Goal: Find contact information: Find contact information

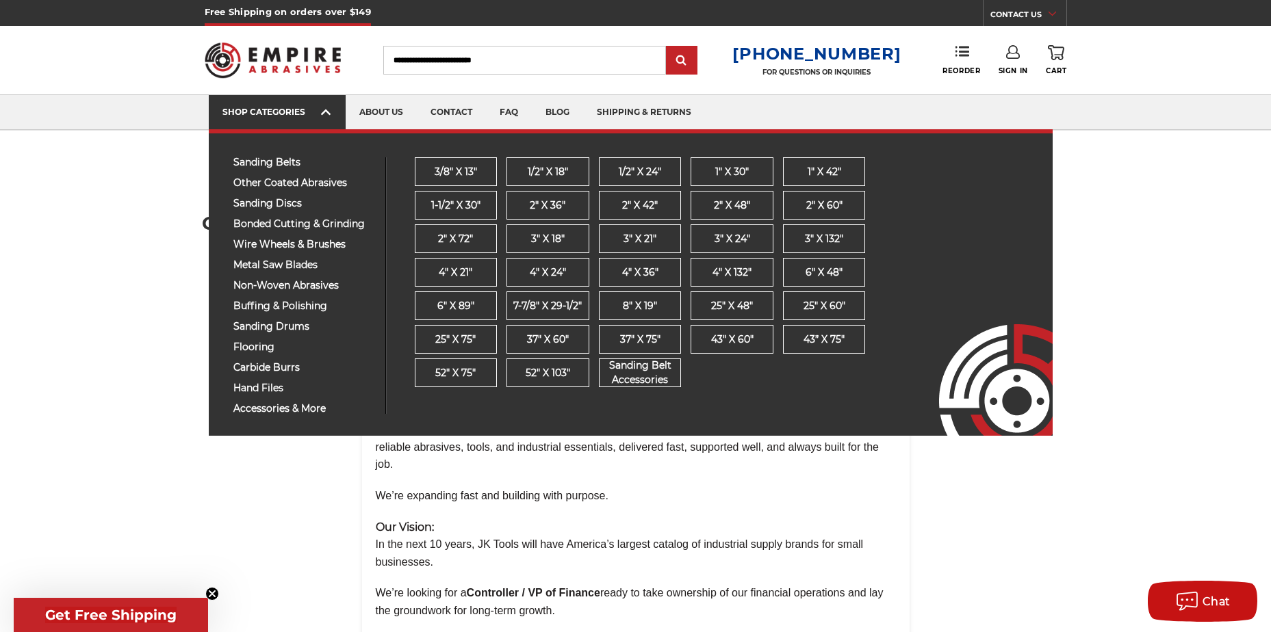
click at [270, 112] on div "SHOP CATEGORIES" at bounding box center [277, 112] width 110 height 10
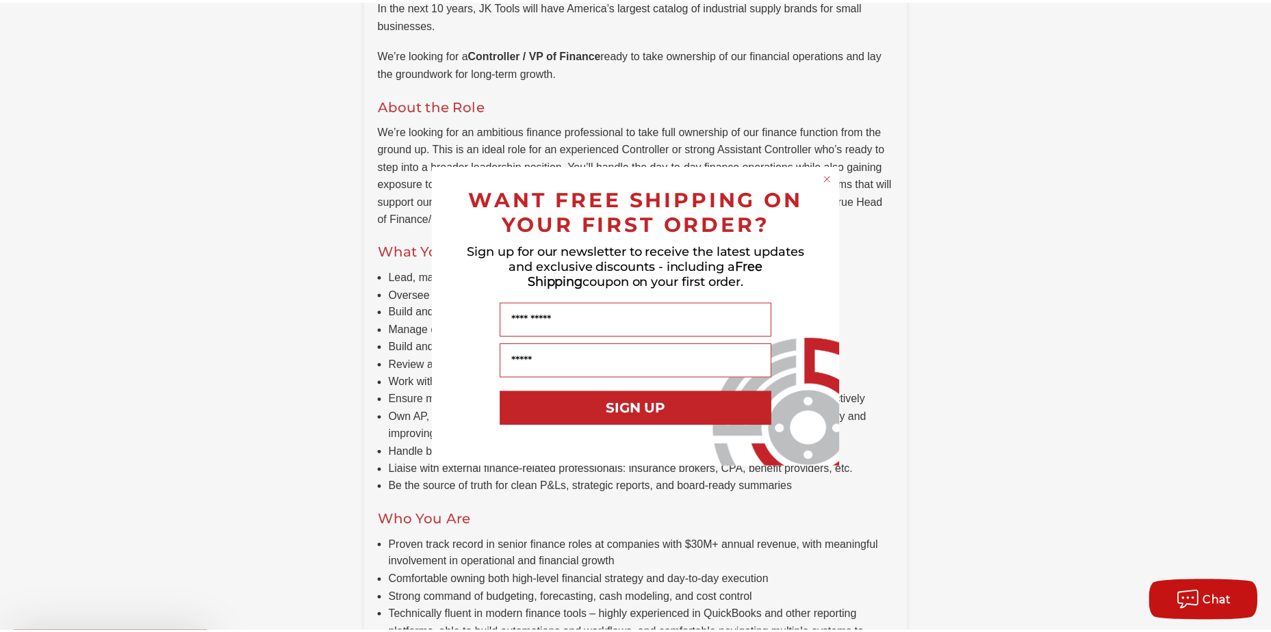
scroll to position [616, 0]
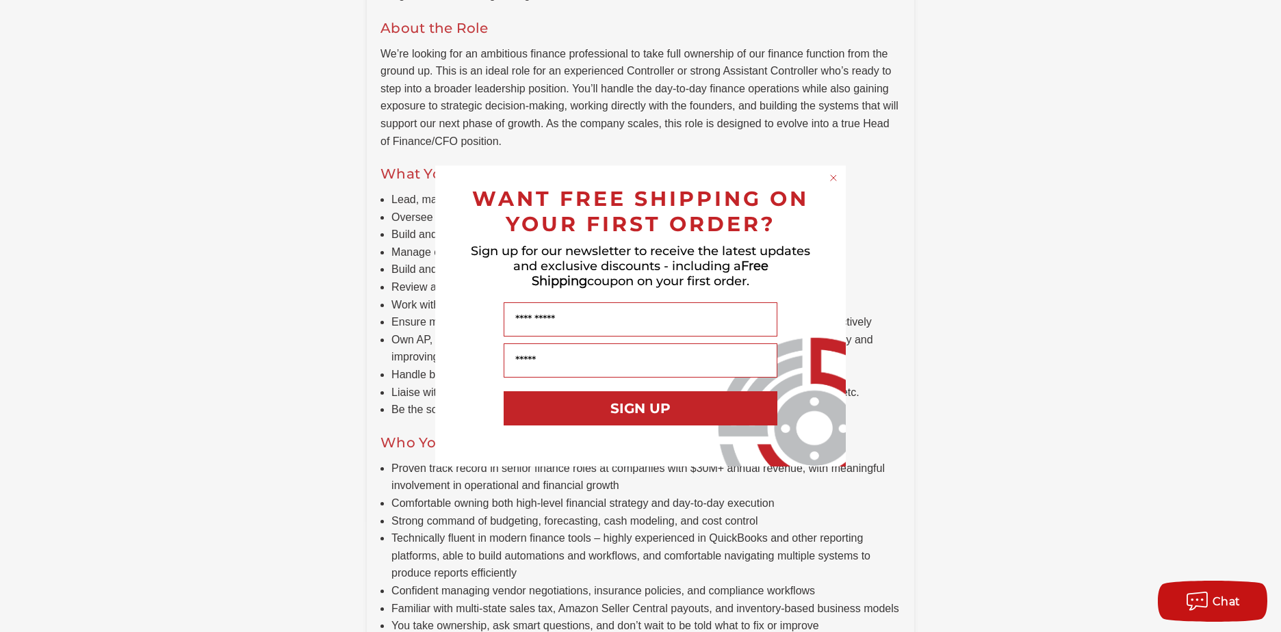
click at [834, 177] on icon "Close dialog" at bounding box center [833, 177] width 5 height 5
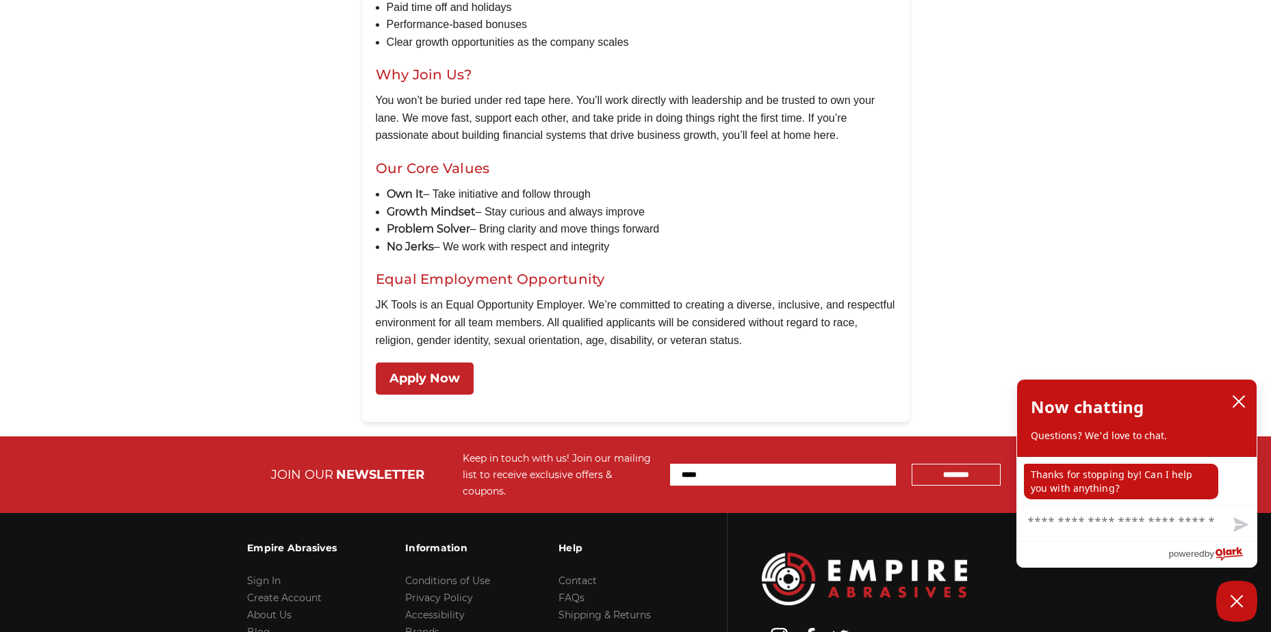
scroll to position [1587, 0]
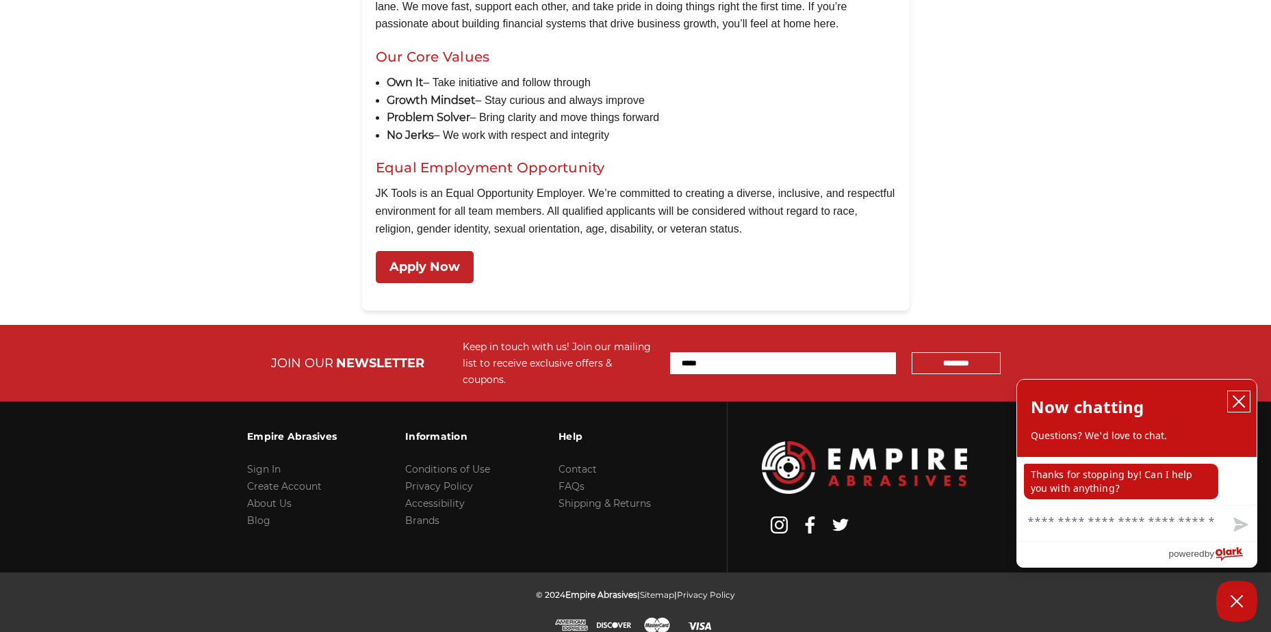
click at [1240, 400] on icon "close chatbox" at bounding box center [1239, 402] width 14 height 14
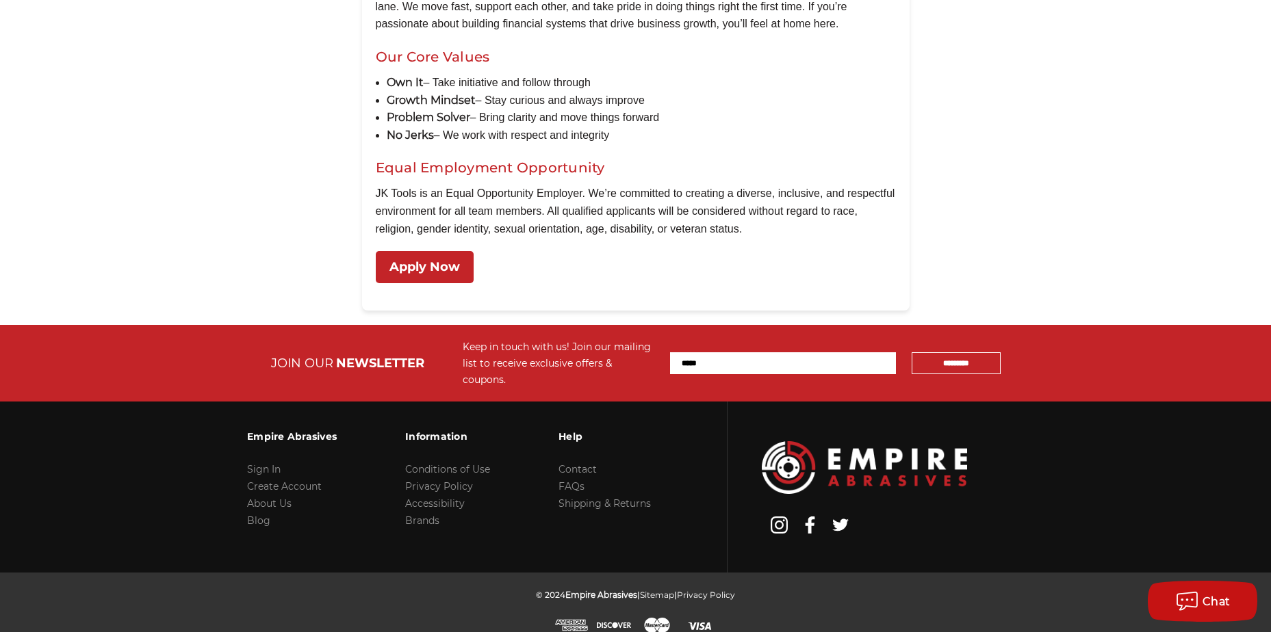
click at [498, 202] on p "JK Tools is an Equal Opportunity Employer. We’re committed to creating a divers…" at bounding box center [636, 211] width 520 height 53
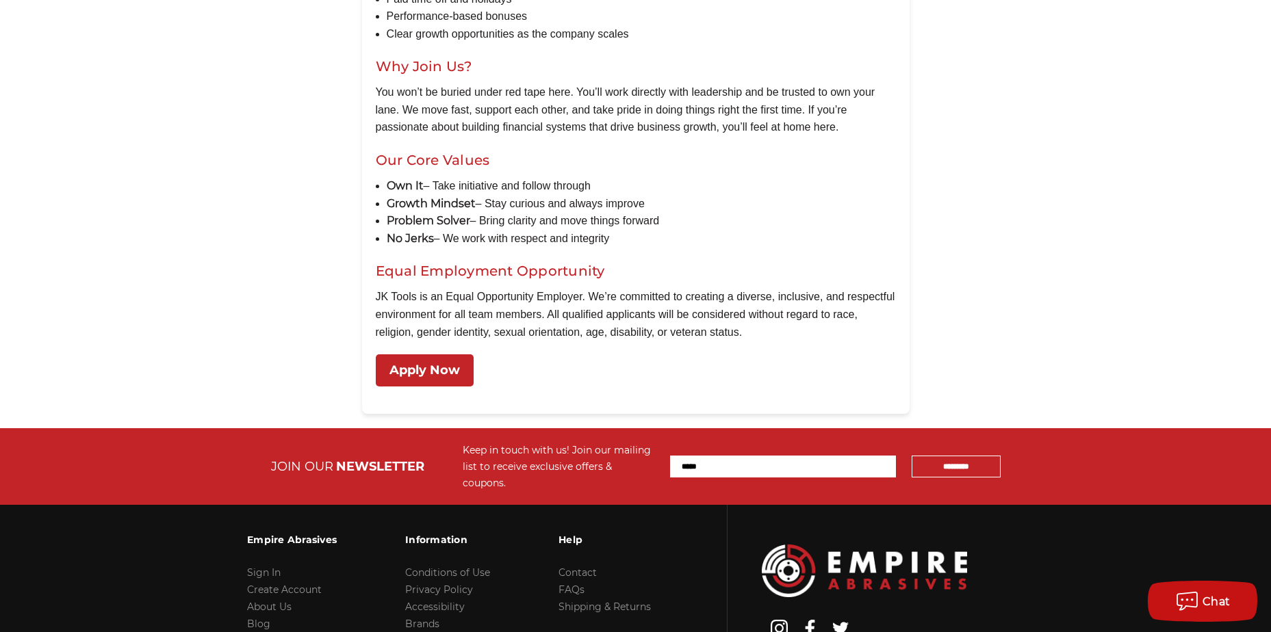
scroll to position [1381, 0]
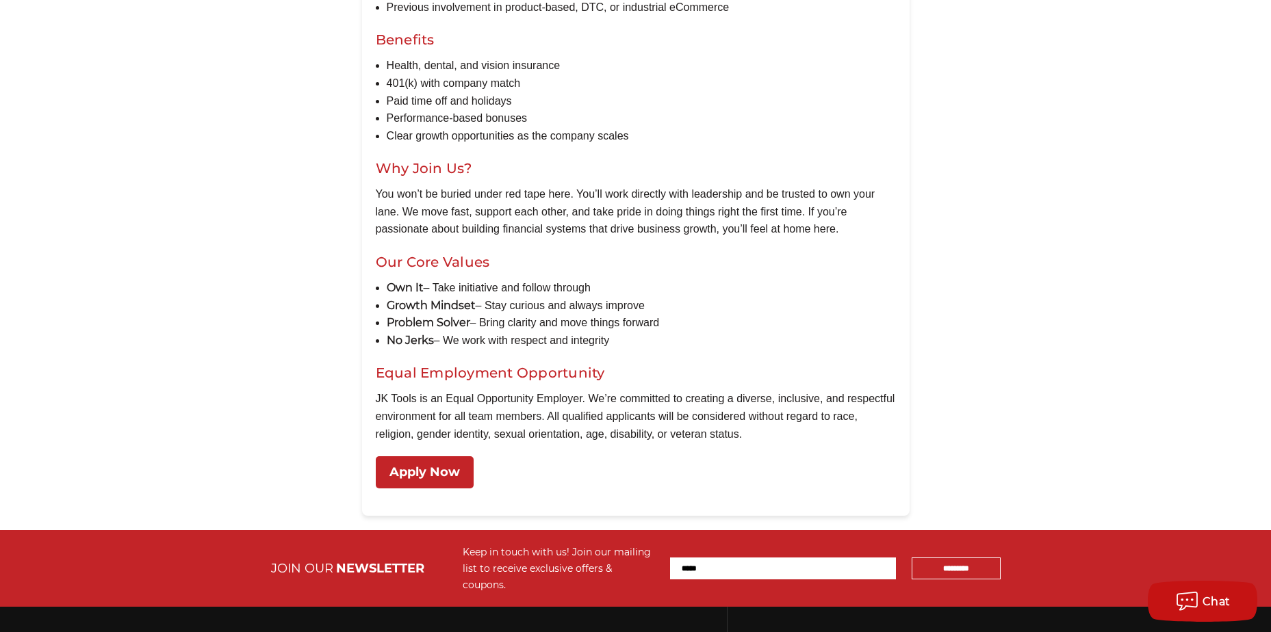
click at [485, 214] on p "You won’t be buried under red tape here. You’ll work directly with leadership a…" at bounding box center [636, 211] width 520 height 53
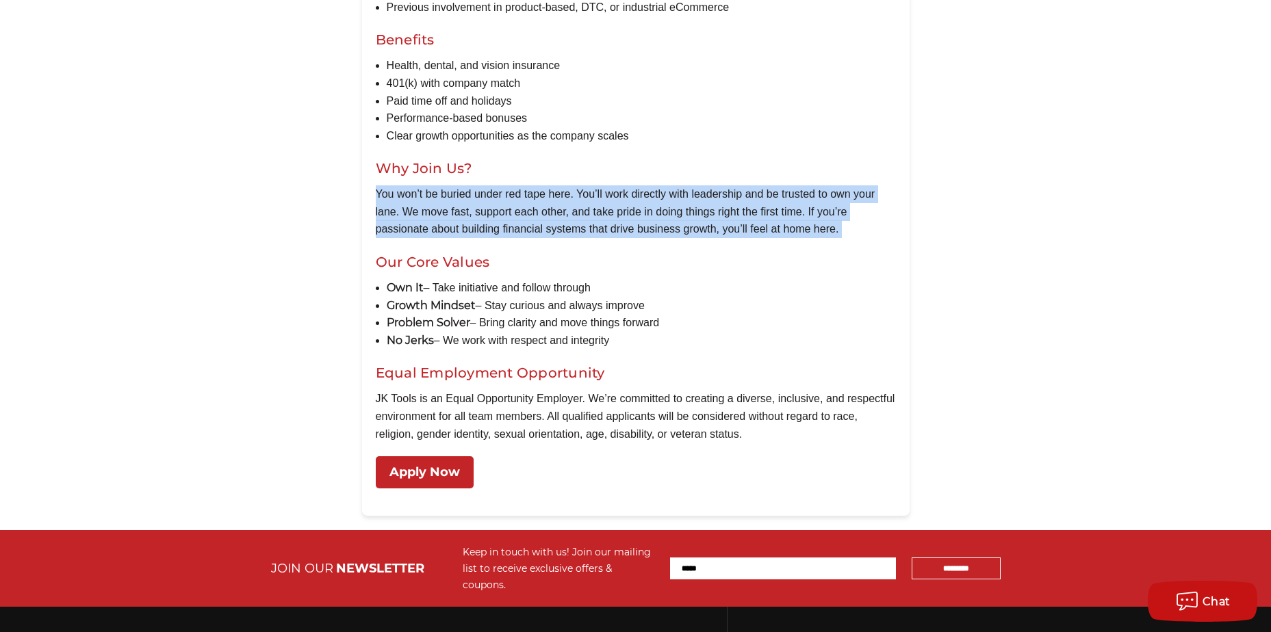
click at [485, 214] on p "You won’t be buried under red tape here. You’ll work directly with leadership a…" at bounding box center [636, 211] width 520 height 53
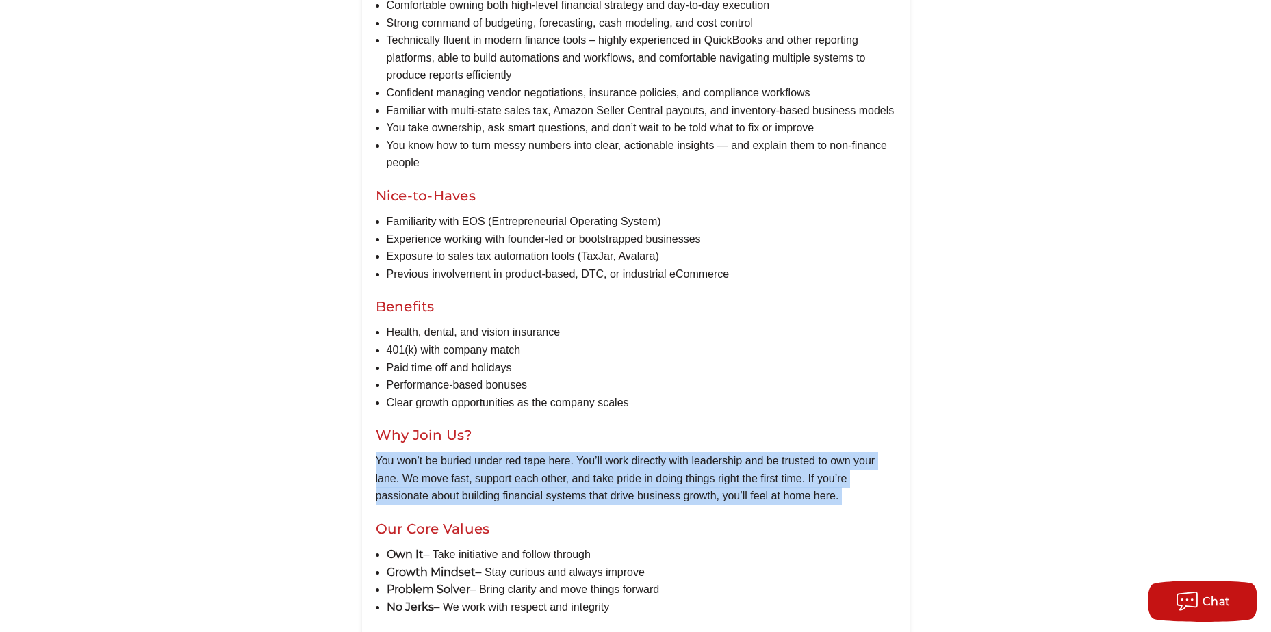
scroll to position [1107, 0]
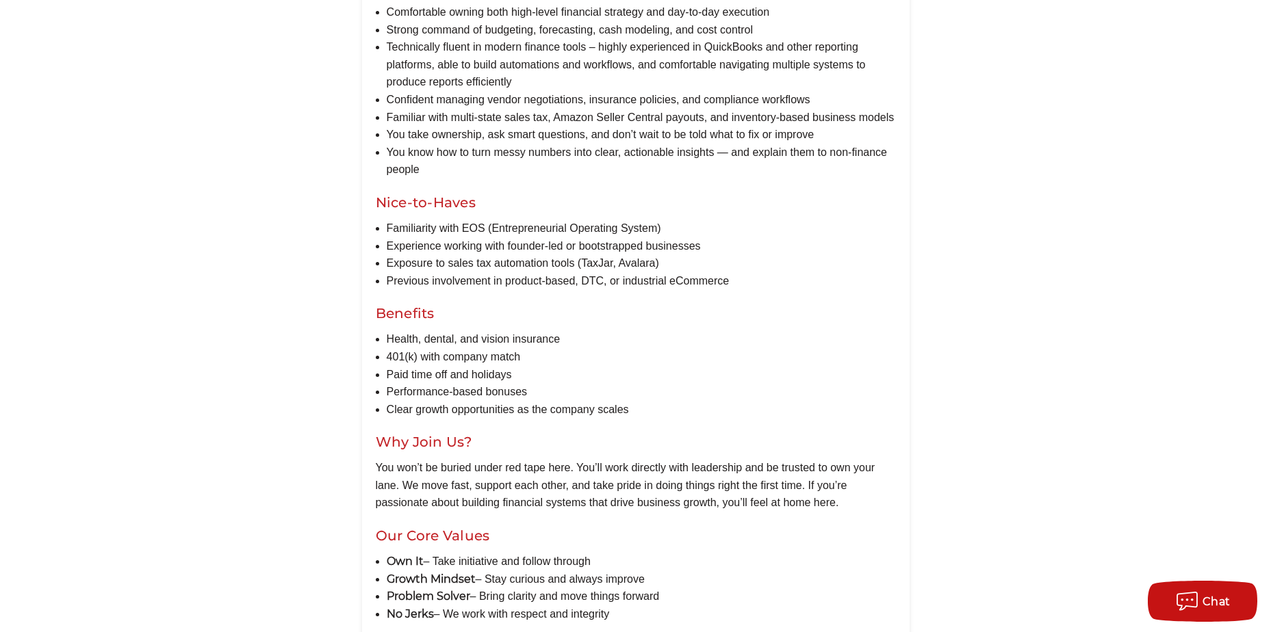
click at [470, 255] on li "Exposure to sales tax automation tools (TaxJar, Avalara)" at bounding box center [641, 264] width 509 height 18
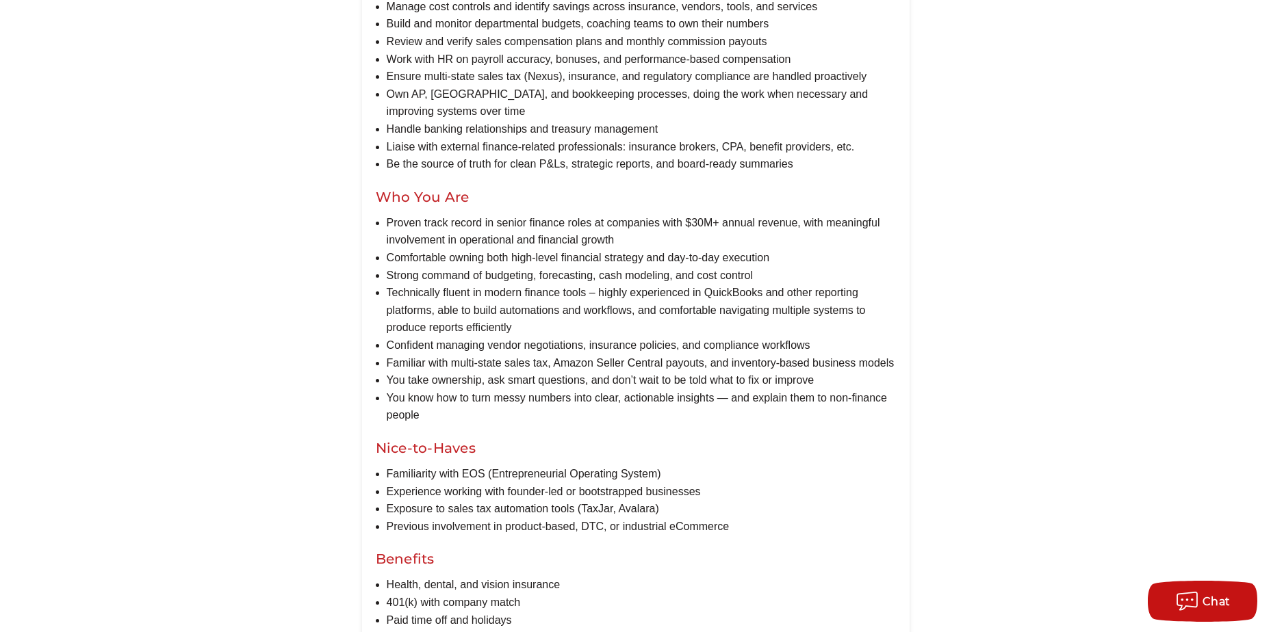
scroll to position [834, 0]
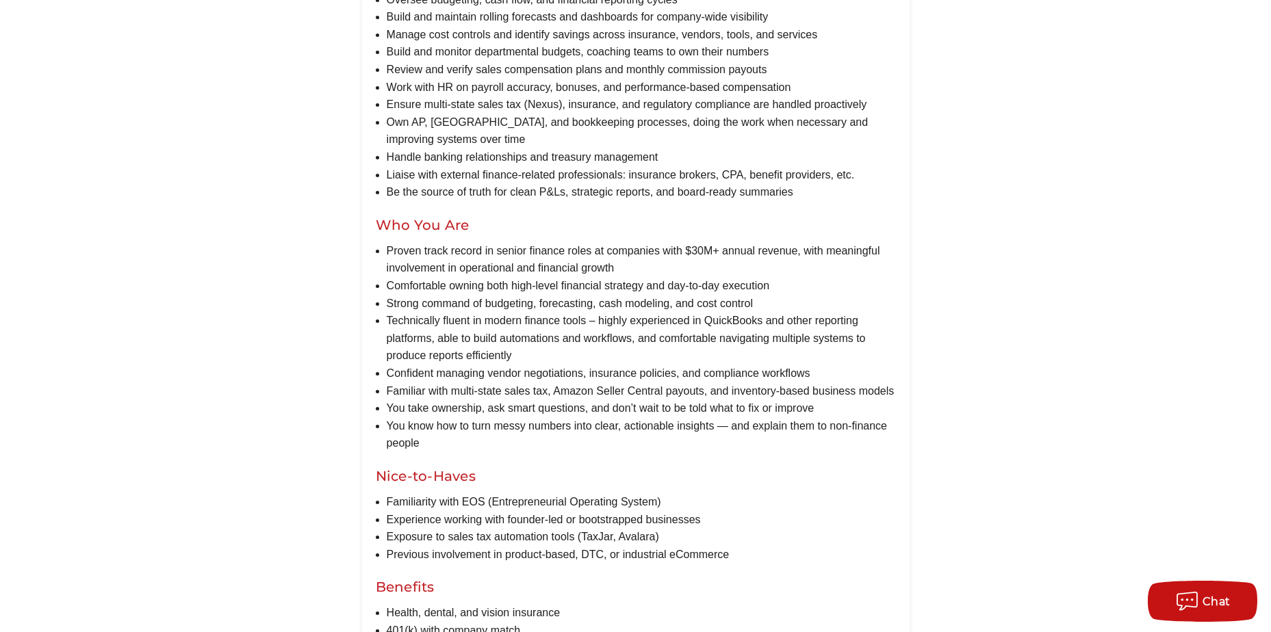
click at [462, 322] on li "Technically fluent in modern finance tools – highly experienced in QuickBooks a…" at bounding box center [641, 338] width 509 height 53
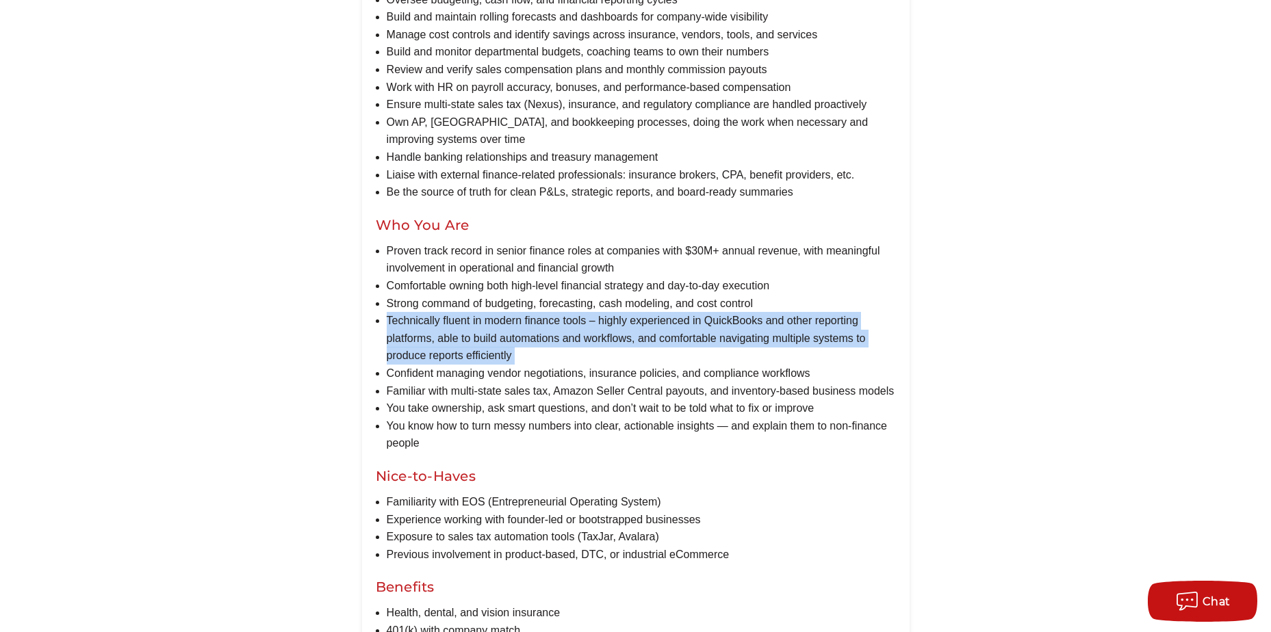
click at [462, 322] on li "Technically fluent in modern finance tools – highly experienced in QuickBooks a…" at bounding box center [641, 338] width 509 height 53
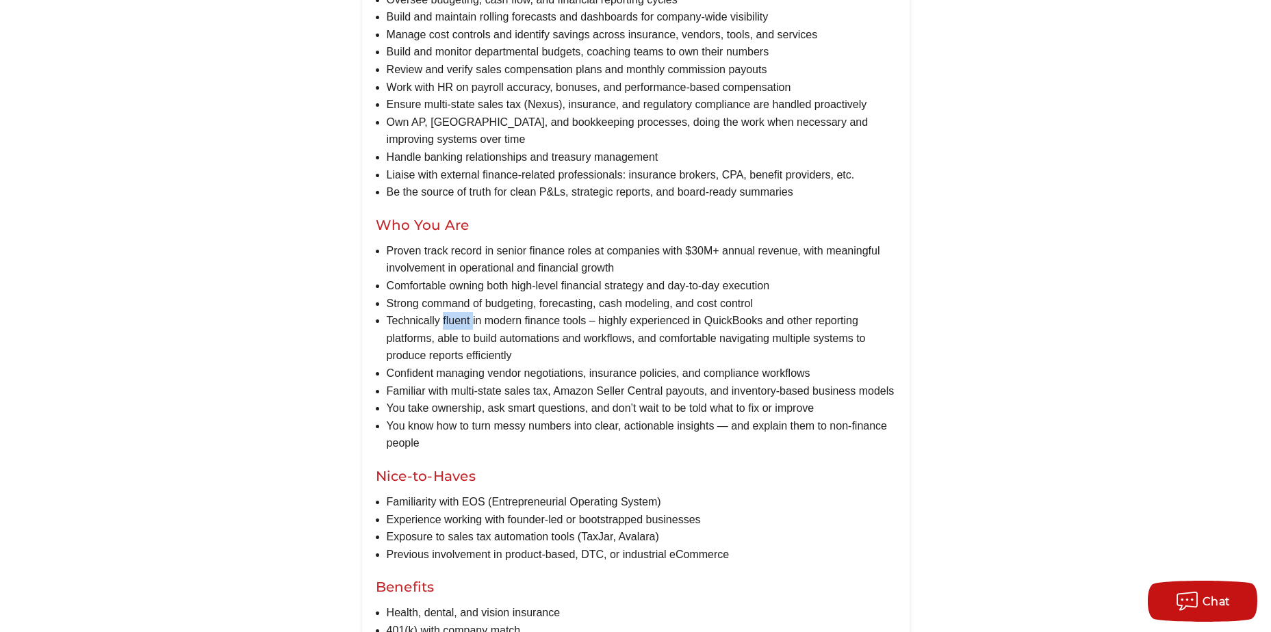
click at [462, 322] on li "Technically fluent in modern finance tools – highly experienced in QuickBooks a…" at bounding box center [641, 338] width 509 height 53
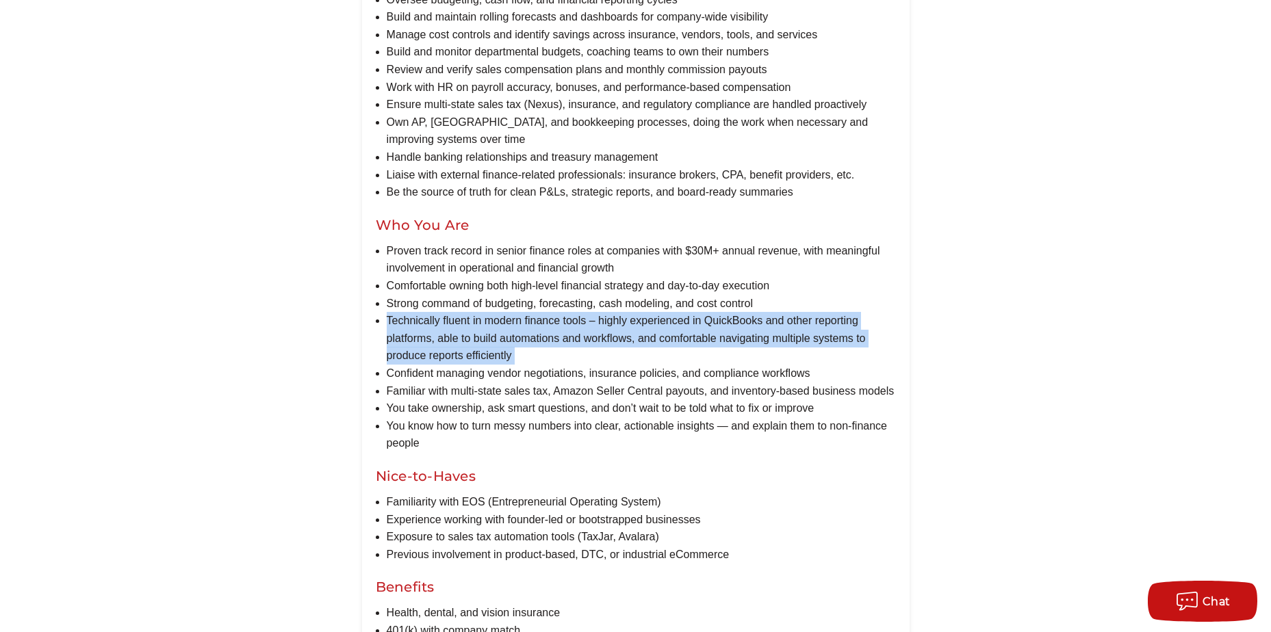
click at [462, 322] on li "Technically fluent in modern finance tools – highly experienced in QuickBooks a…" at bounding box center [641, 338] width 509 height 53
drag, startPoint x: 462, startPoint y: 322, endPoint x: 424, endPoint y: 329, distance: 38.8
click at [424, 329] on li "Technically fluent in modern finance tools – highly experienced in QuickBooks a…" at bounding box center [641, 338] width 509 height 53
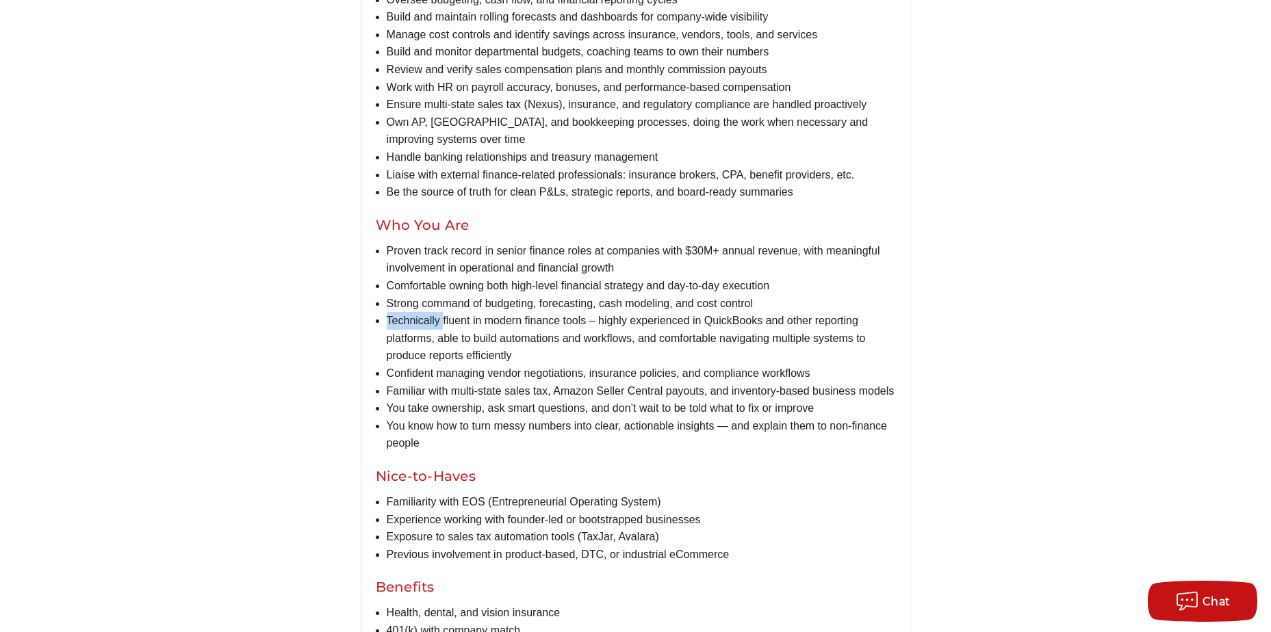
click at [424, 329] on li "Technically fluent in modern finance tools – highly experienced in QuickBooks a…" at bounding box center [641, 338] width 509 height 53
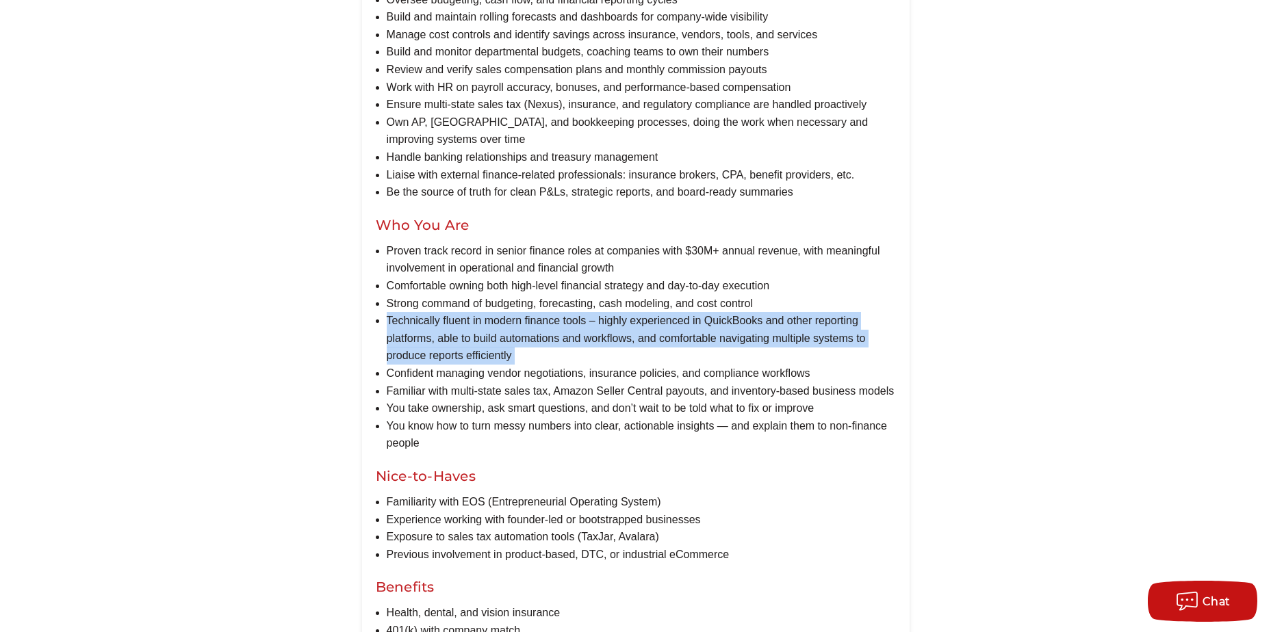
click at [424, 329] on li "Technically fluent in modern finance tools – highly experienced in QuickBooks a…" at bounding box center [641, 338] width 509 height 53
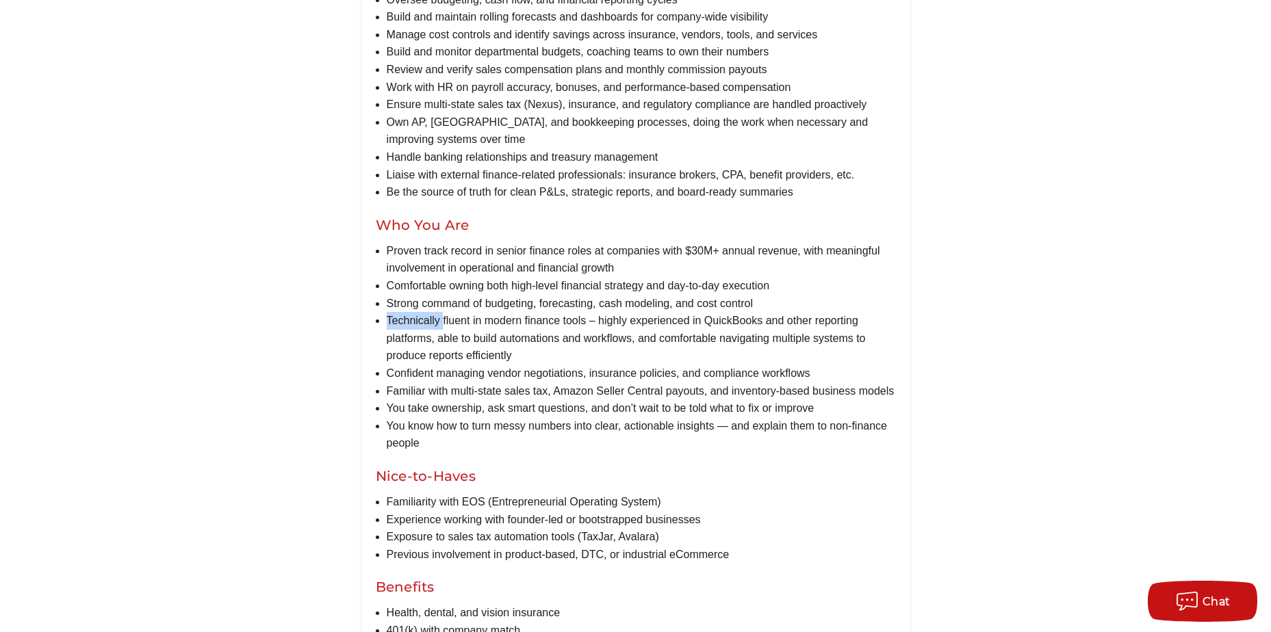
click at [424, 329] on li "Technically fluent in modern finance tools – highly experienced in QuickBooks a…" at bounding box center [641, 338] width 509 height 53
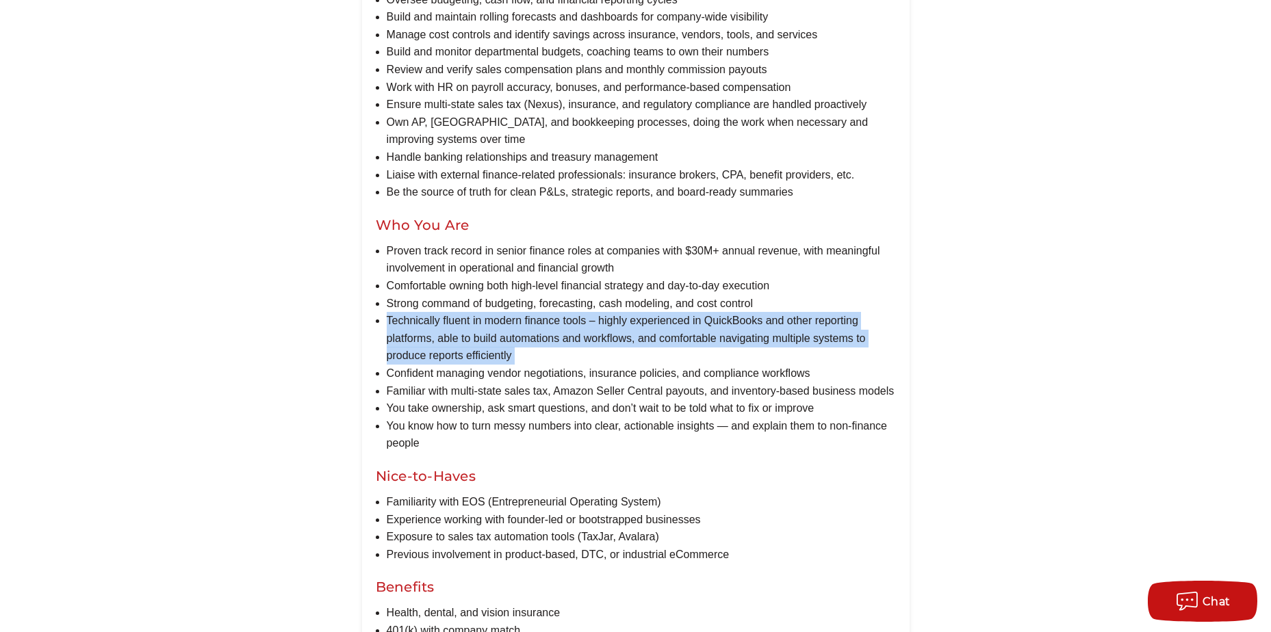
click at [424, 329] on li "Technically fluent in modern finance tools – highly experienced in QuickBooks a…" at bounding box center [641, 338] width 509 height 53
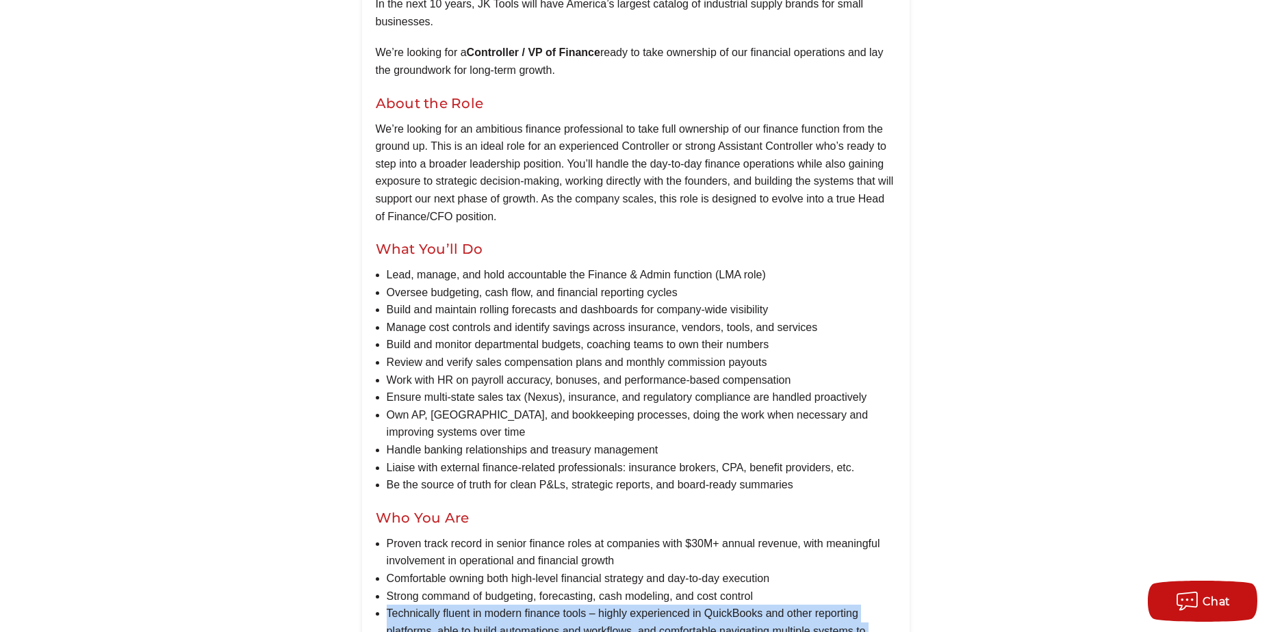
scroll to position [423, 0]
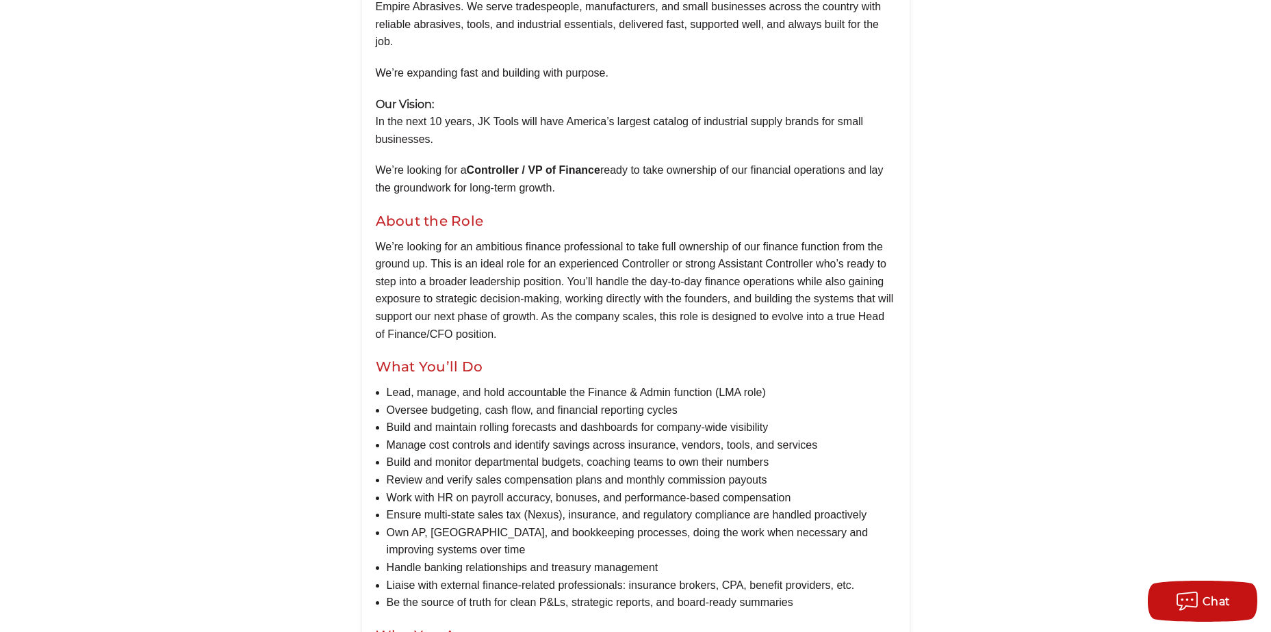
click at [423, 278] on p "We’re looking for an ambitious finance professional to take full ownership of o…" at bounding box center [636, 290] width 520 height 105
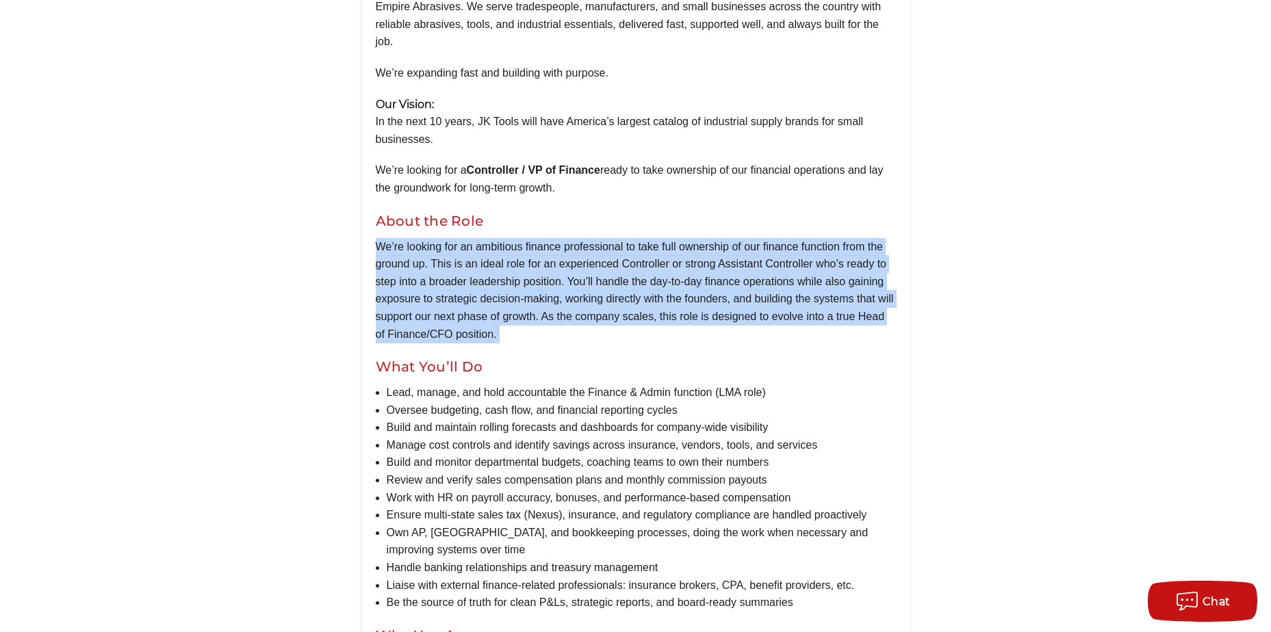
click at [423, 278] on p "We’re looking for an ambitious finance professional to take full ownership of o…" at bounding box center [636, 290] width 520 height 105
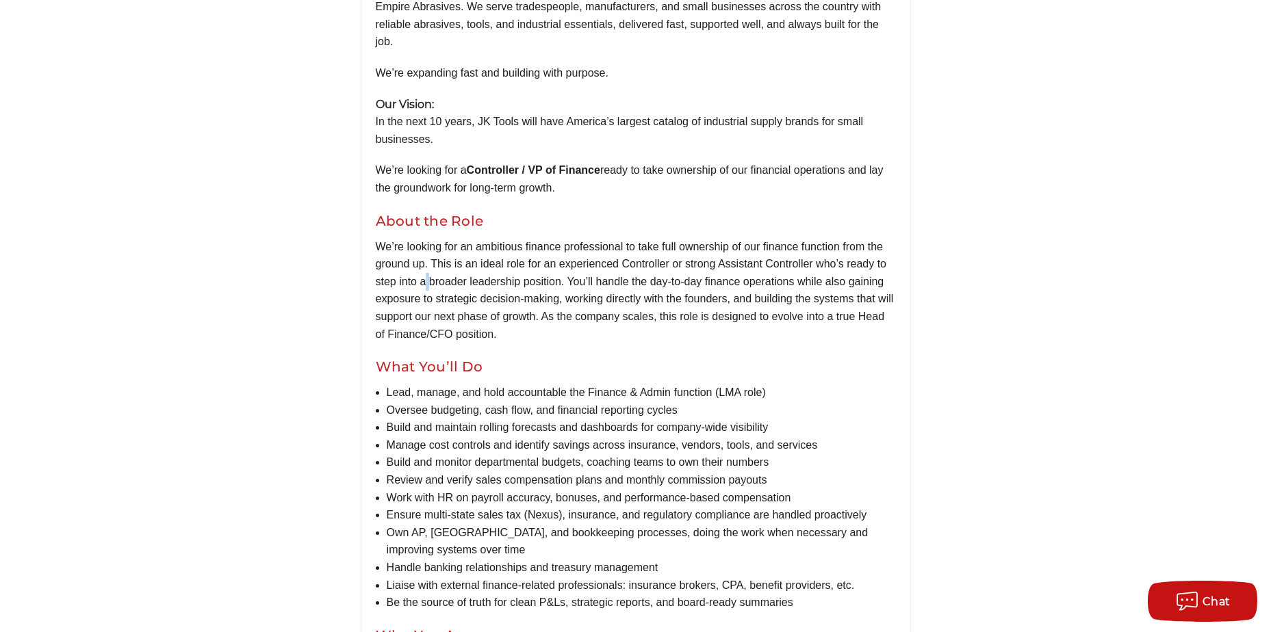
click at [423, 278] on p "We’re looking for an ambitious finance professional to take full ownership of o…" at bounding box center [636, 290] width 520 height 105
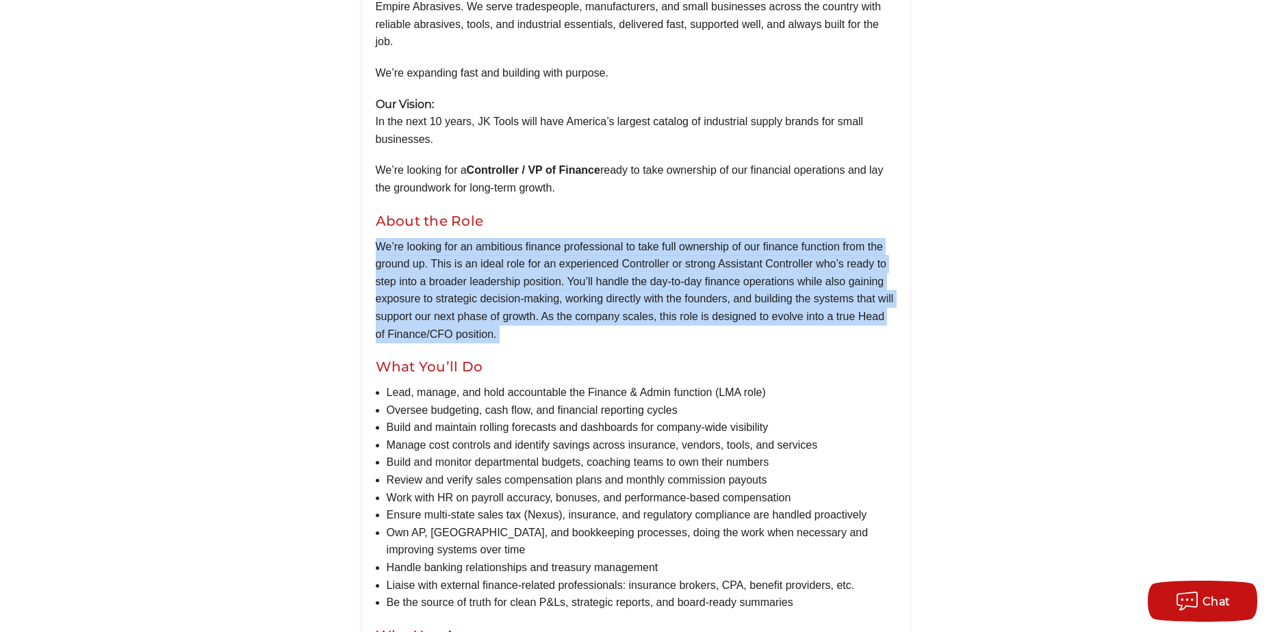
click at [423, 278] on p "We’re looking for an ambitious finance professional to take full ownership of o…" at bounding box center [636, 290] width 520 height 105
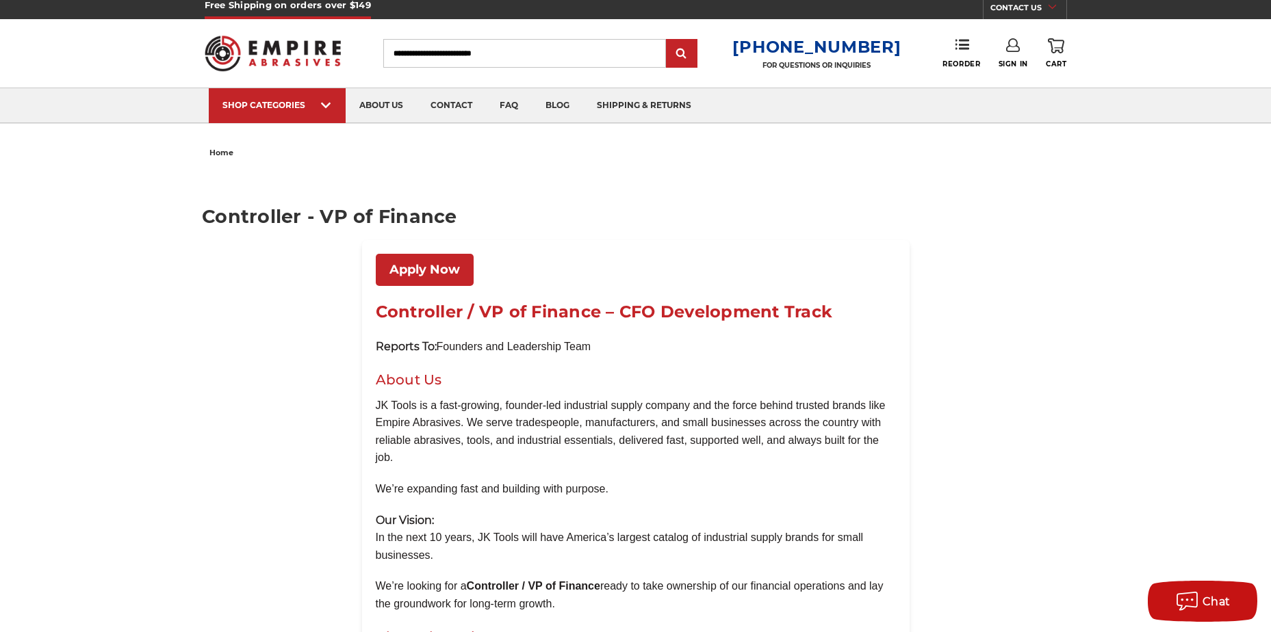
scroll to position [0, 0]
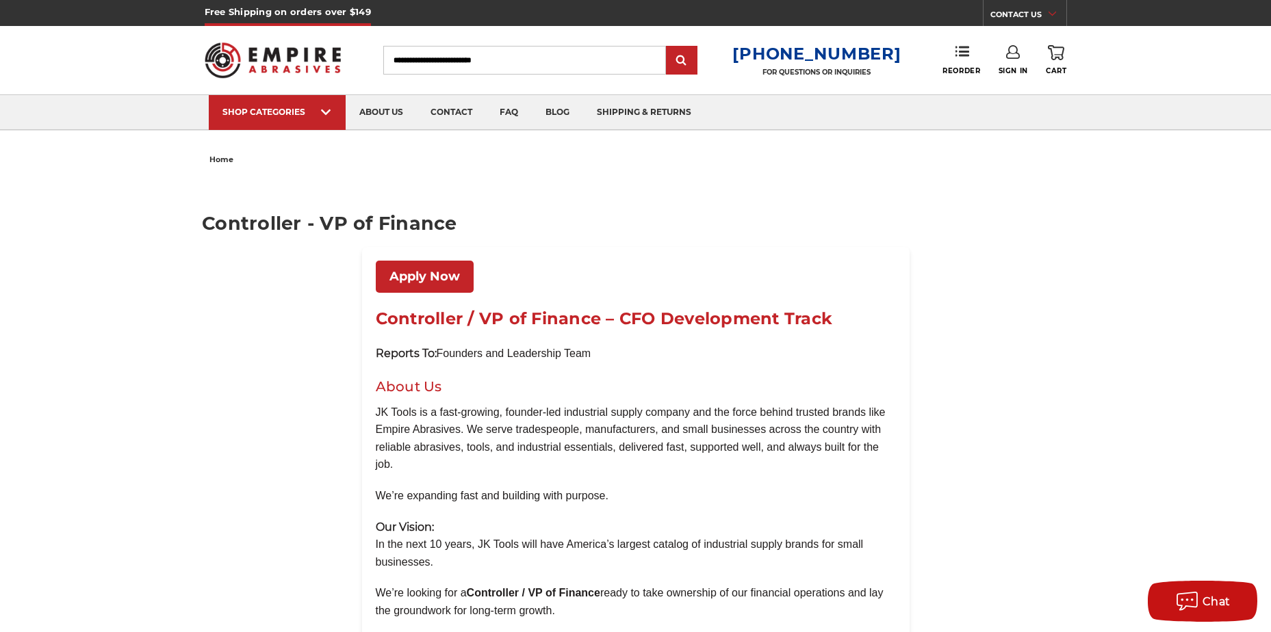
click at [1019, 16] on link "CONTACT US" at bounding box center [1028, 16] width 76 height 19
click at [964, 44] on p "[DATE] - [DATE] (excluding holidays), 9:00am - 5:00pm EST." at bounding box center [968, 39] width 136 height 25
click at [1011, 16] on link "CONTACT US" at bounding box center [1028, 16] width 76 height 19
click at [1011, 35] on p "[DATE] - [DATE] (excluding holidays), 9:00am - 5:00pm EST." at bounding box center [968, 39] width 136 height 25
click at [1018, 12] on link "CONTACT US" at bounding box center [1028, 16] width 76 height 19
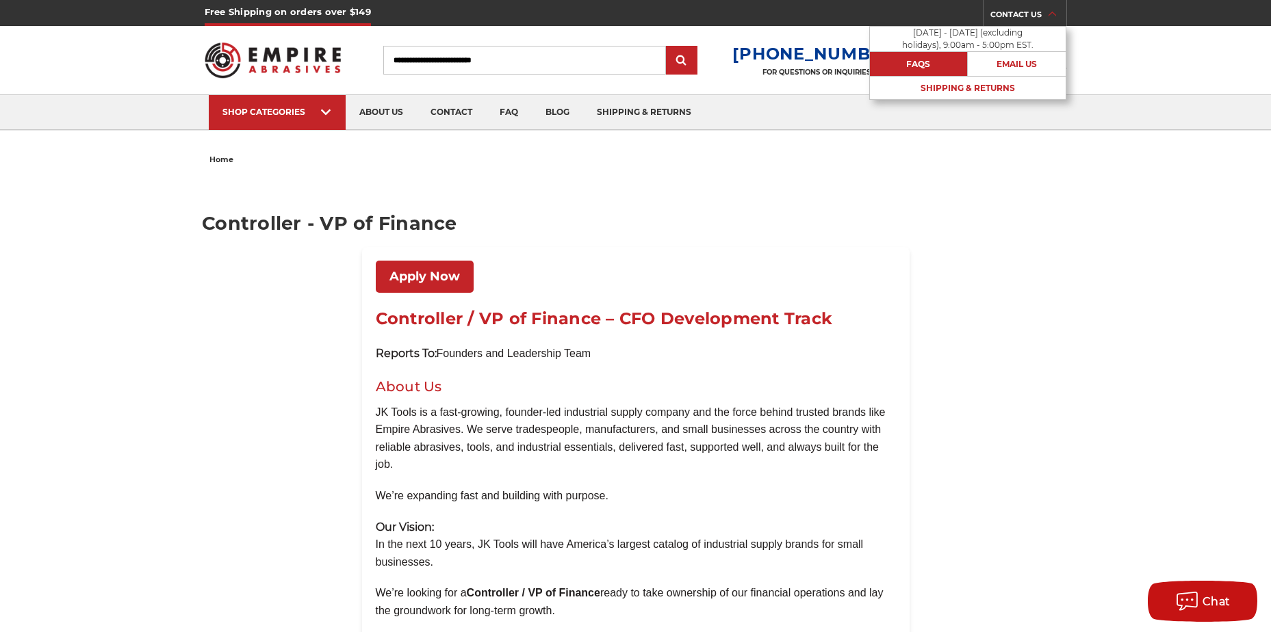
click at [934, 65] on link "FAQs" at bounding box center [919, 64] width 98 height 24
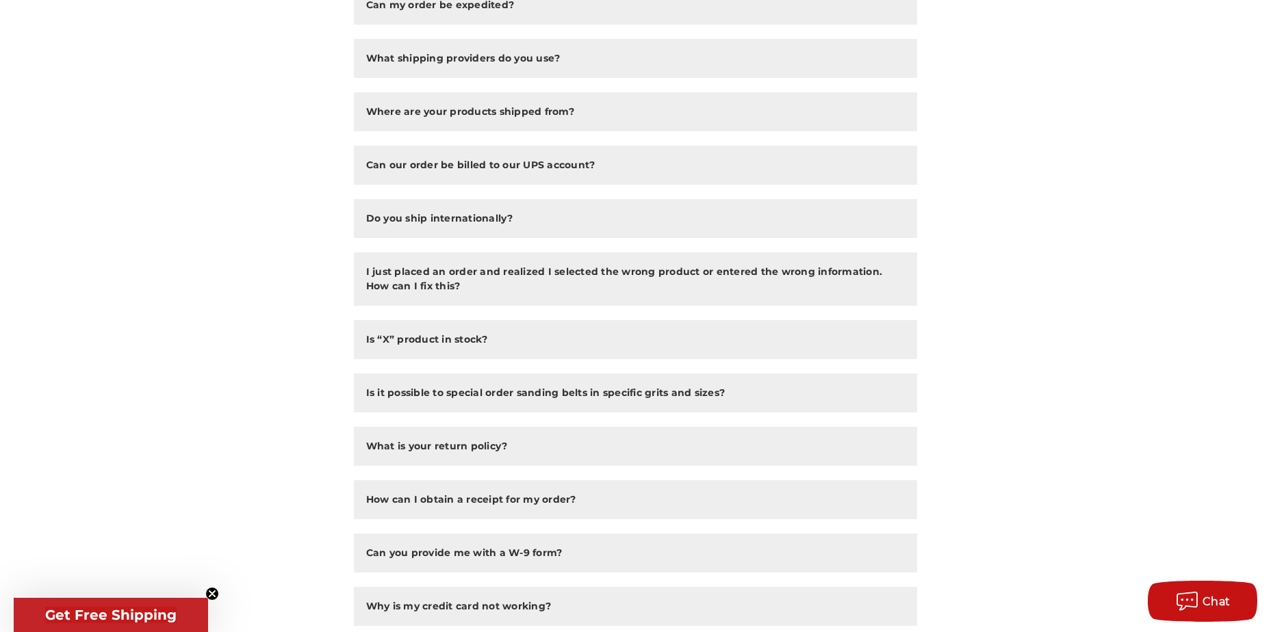
scroll to position [1004, 0]
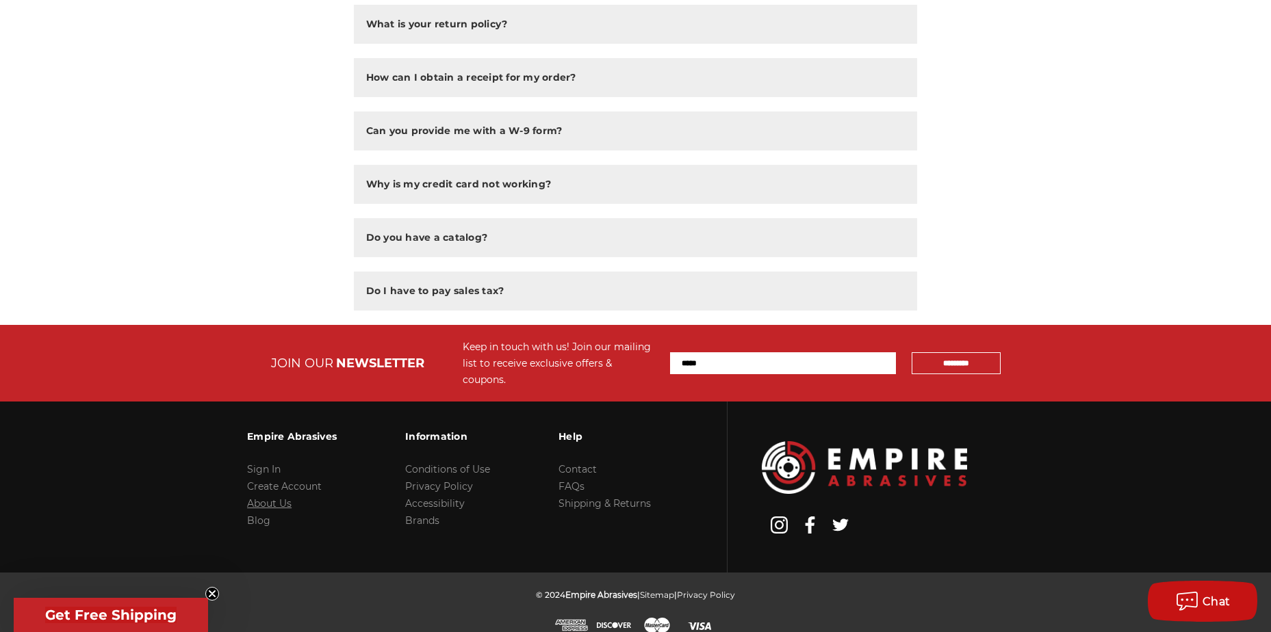
click at [272, 498] on link "About Us" at bounding box center [269, 504] width 44 height 12
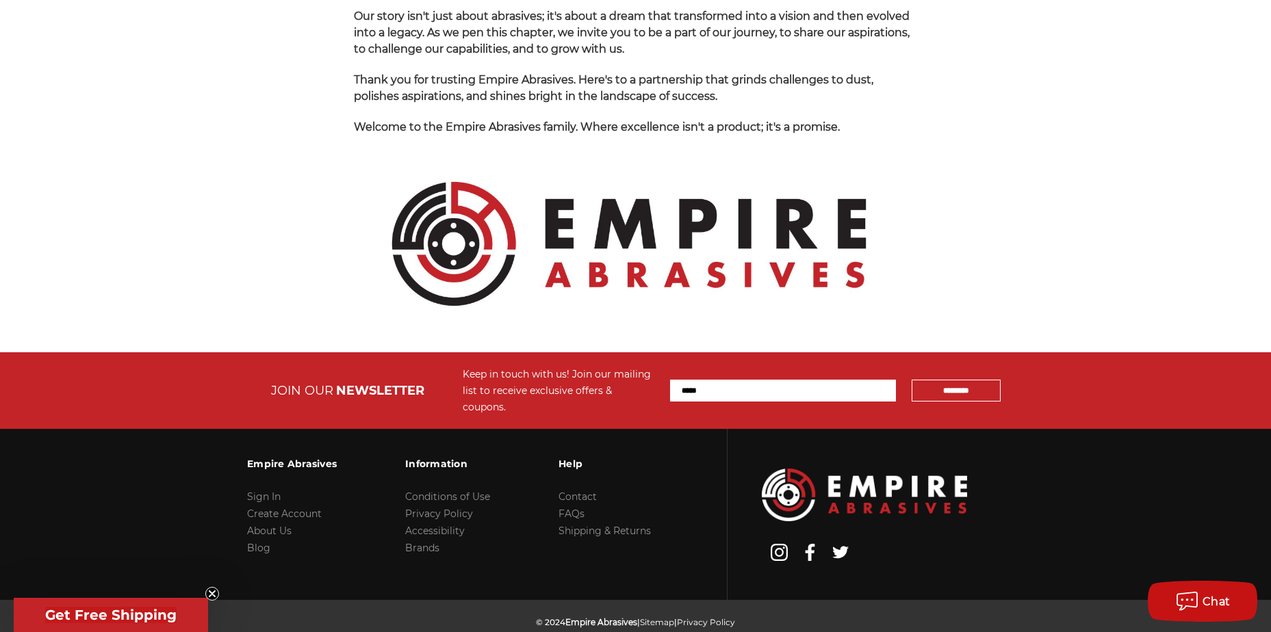
scroll to position [1439, 0]
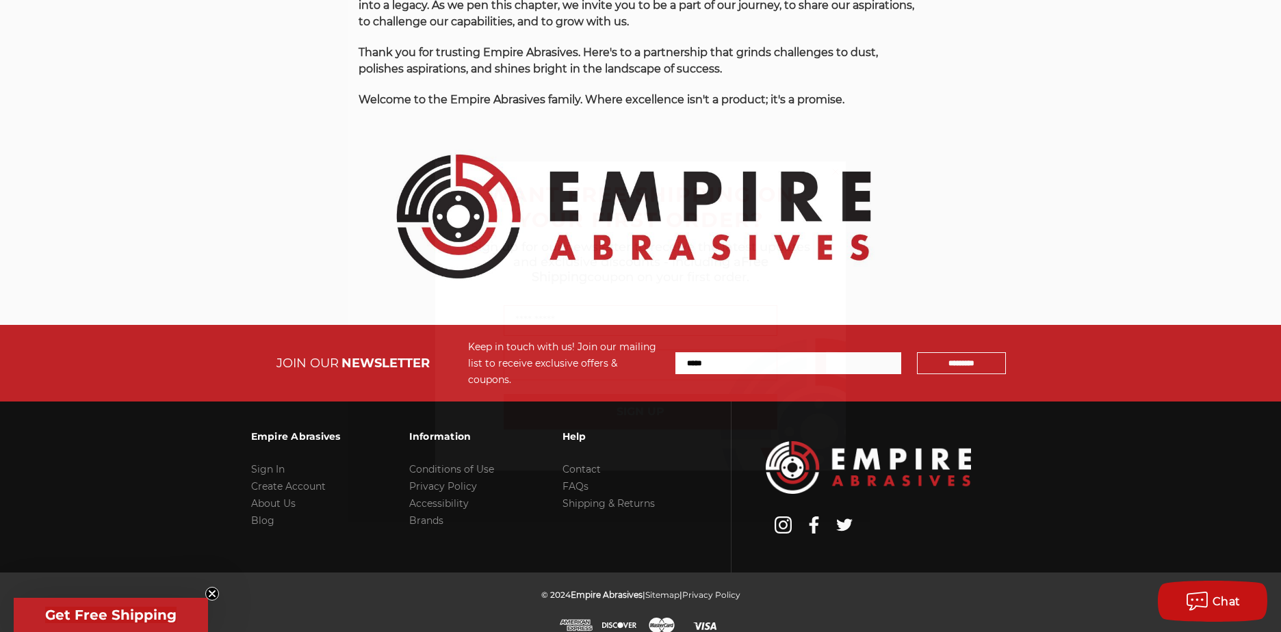
click at [834, 173] on circle "Close dialog" at bounding box center [836, 172] width 13 height 13
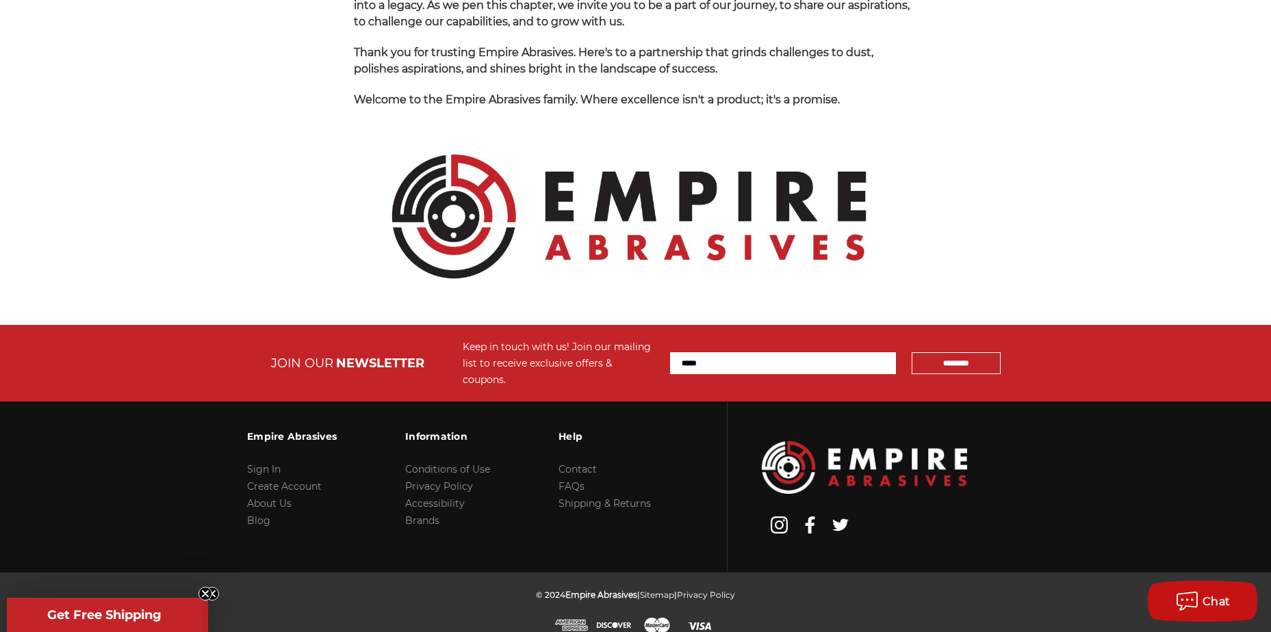
scroll to position [0, 0]
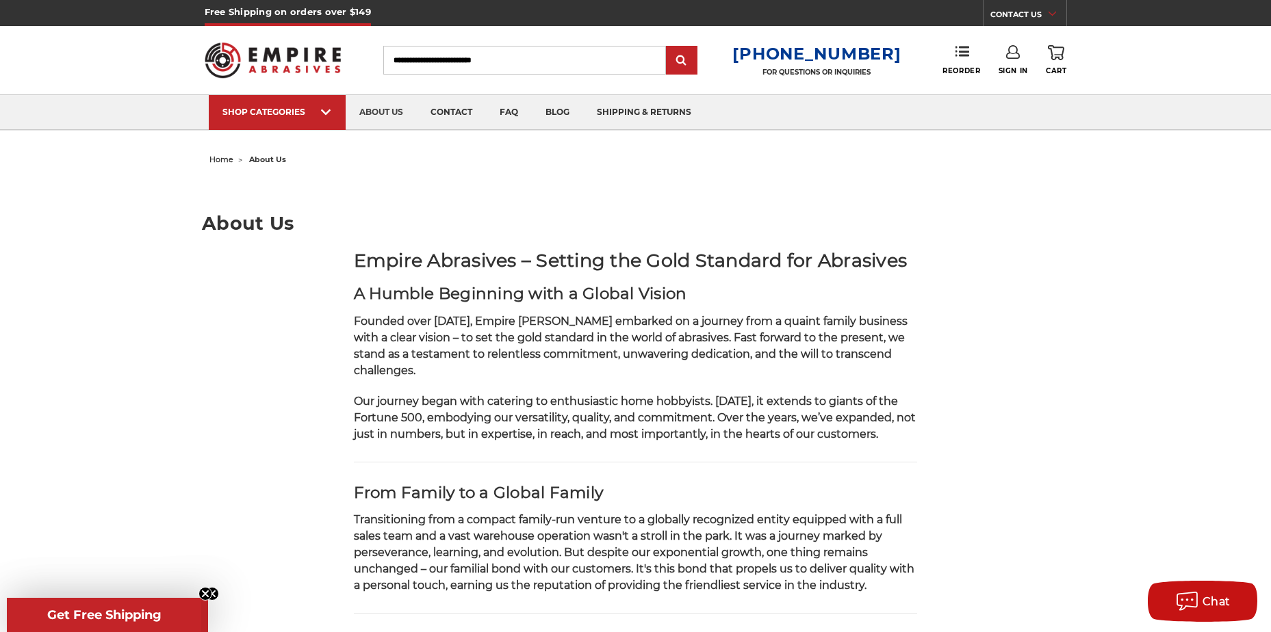
click at [1018, 14] on link "CONTACT US" at bounding box center [1028, 16] width 76 height 19
drag, startPoint x: 1124, startPoint y: 219, endPoint x: 1103, endPoint y: 129, distance: 92.1
click at [294, 67] on img at bounding box center [273, 60] width 137 height 53
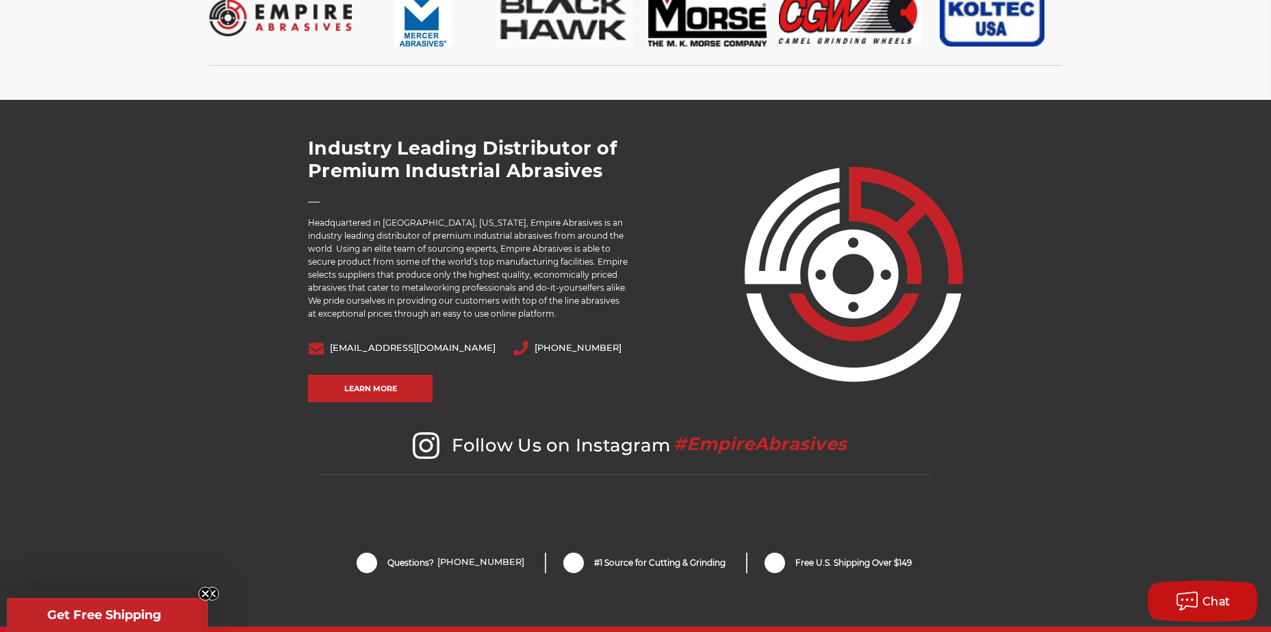
scroll to position [2877, 0]
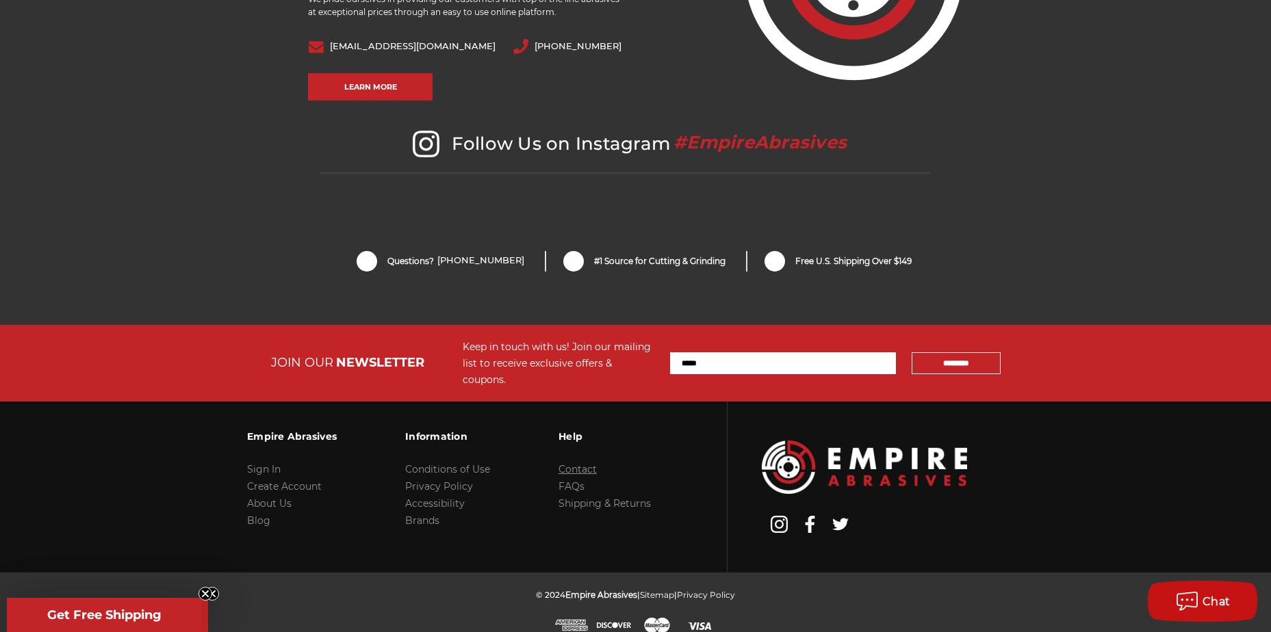
click at [585, 463] on link "Contact" at bounding box center [578, 469] width 38 height 12
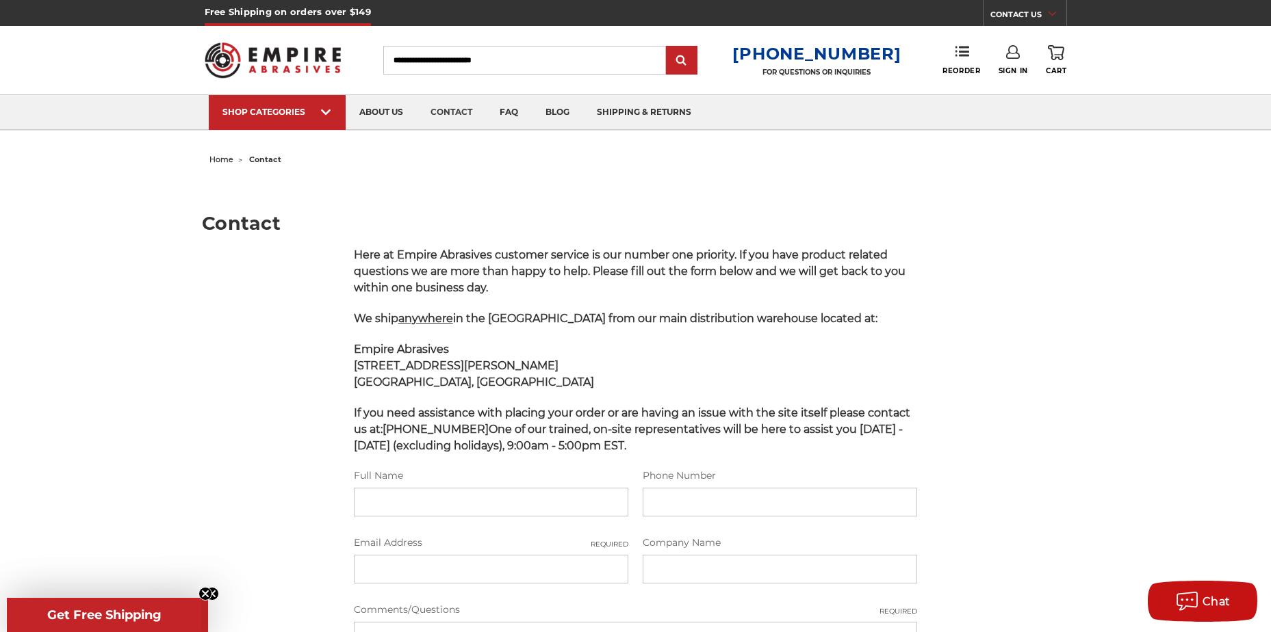
scroll to position [529, 0]
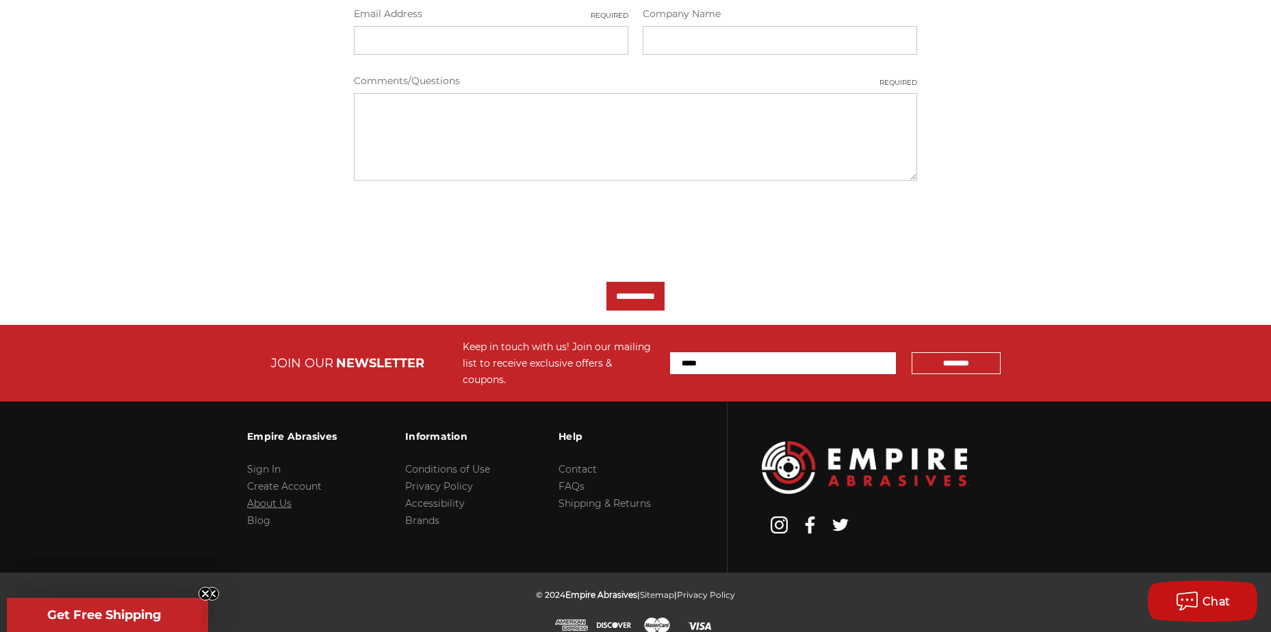
click at [287, 498] on link "About Us" at bounding box center [269, 504] width 44 height 12
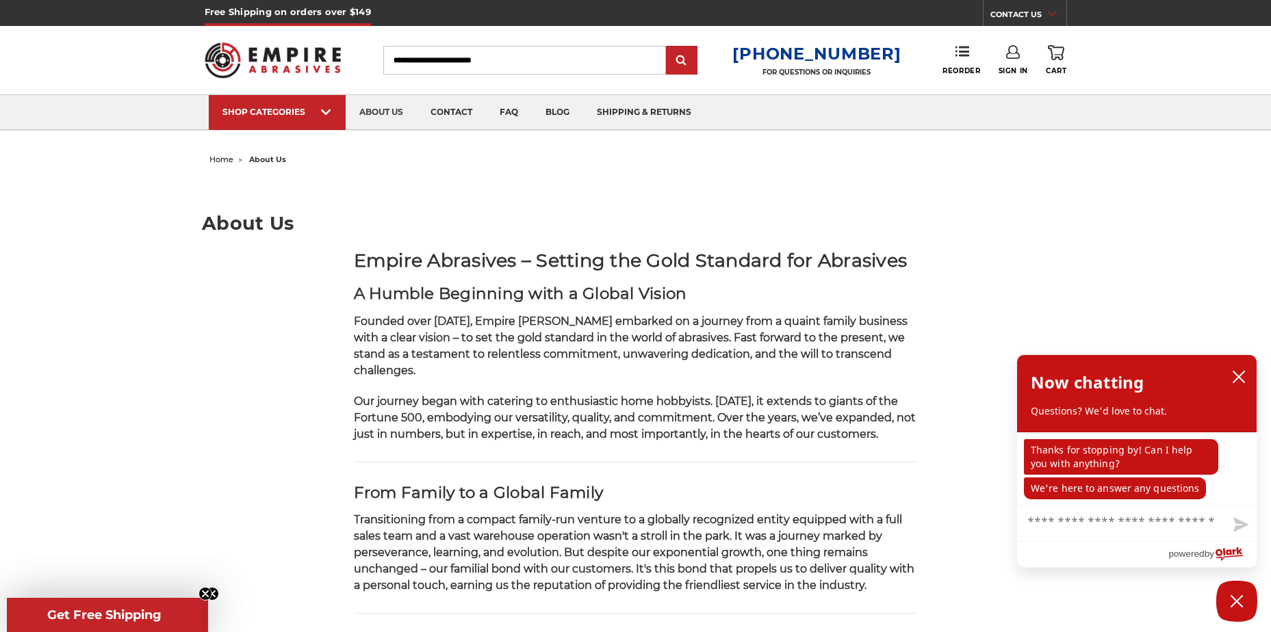
click at [693, 266] on strong "Empire Abrasives – Setting the Gold Standard for Abrasives" at bounding box center [631, 260] width 554 height 23
